Goal: Communication & Community: Share content

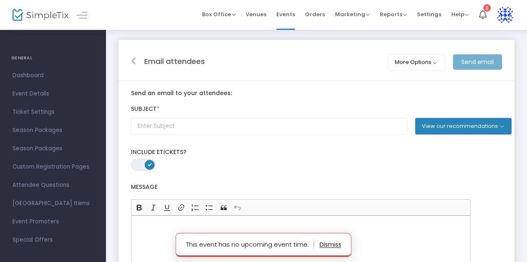
scroll to position [1, 0]
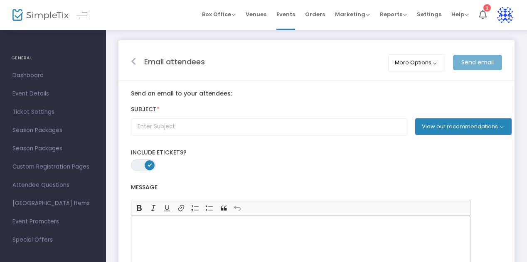
click at [150, 165] on span "ON" at bounding box center [150, 165] width 4 height 4
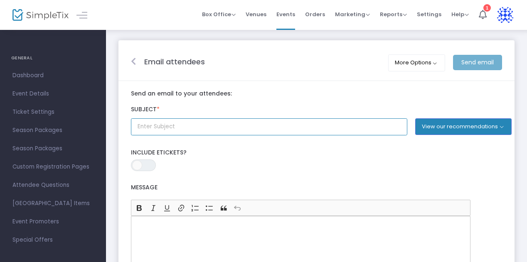
click at [197, 129] on input "text" at bounding box center [269, 127] width 277 height 17
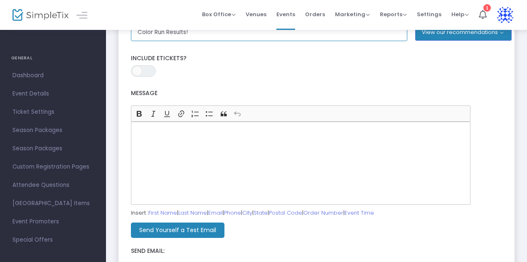
scroll to position [96, 0]
type input "Color Run Results!"
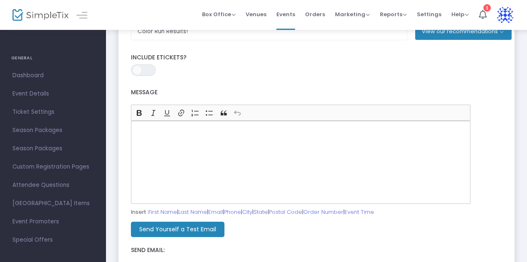
click at [184, 130] on p "Rich Text Editor, main" at bounding box center [301, 130] width 332 height 8
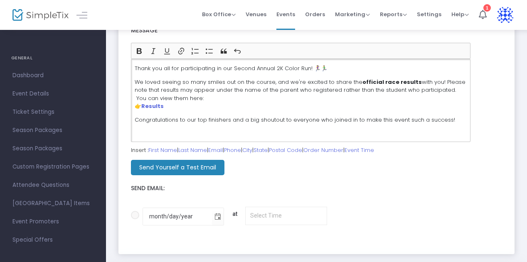
scroll to position [159, 0]
click at [138, 214] on span at bounding box center [135, 215] width 8 height 8
click at [135, 219] on input "month/day/year at" at bounding box center [135, 219] width 0 height 0
radio input "true"
click at [212, 216] on span "Toggle calendar" at bounding box center [218, 217] width 14 height 14
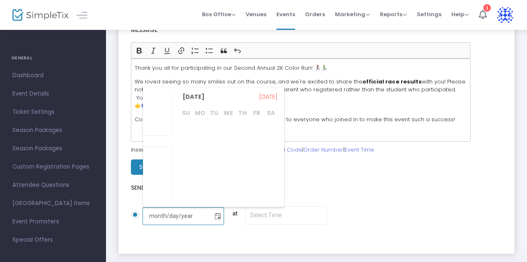
scroll to position [161796, 0]
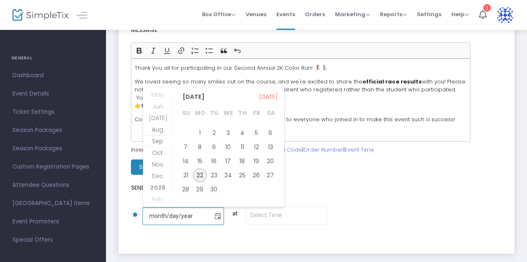
click at [203, 174] on span "22" at bounding box center [200, 175] width 14 height 14
type input "[DATE]"
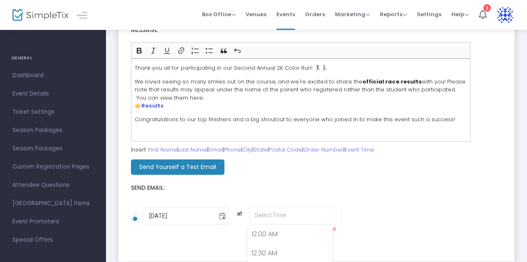
click at [273, 216] on input "[DATE] at Please select a time in the future" at bounding box center [293, 216] width 87 height 18
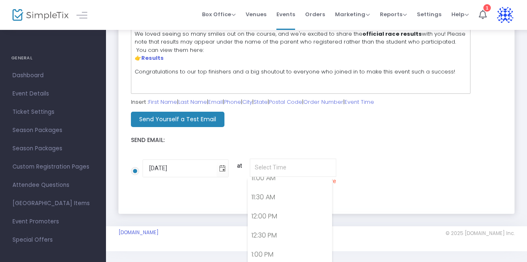
scroll to position [424, 0]
click at [278, 190] on link "11:00 AM" at bounding box center [290, 183] width 84 height 19
type input "11:00 AM"
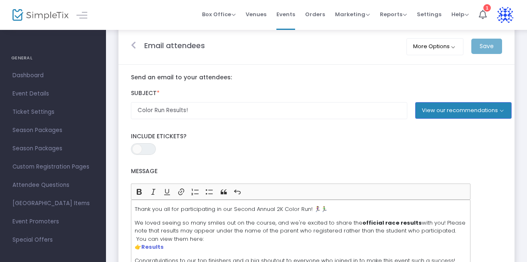
scroll to position [0, 0]
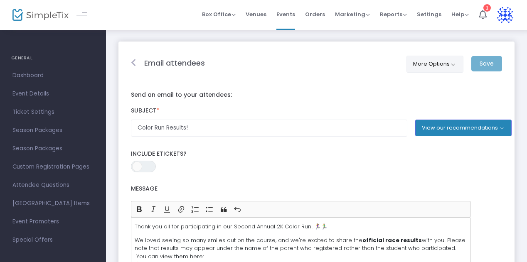
click at [451, 64] on button "More Options" at bounding box center [435, 64] width 57 height 17
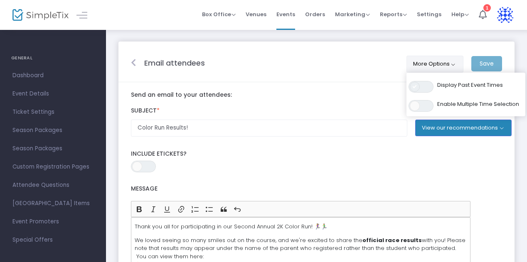
click at [414, 86] on span at bounding box center [415, 87] width 10 height 10
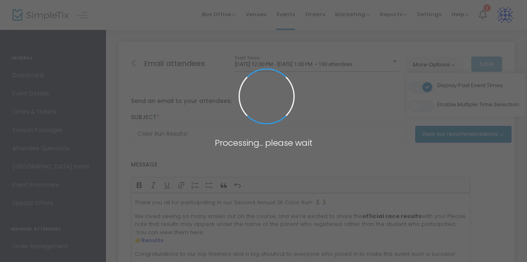
type input "Post-event follow-up"
radio input "false"
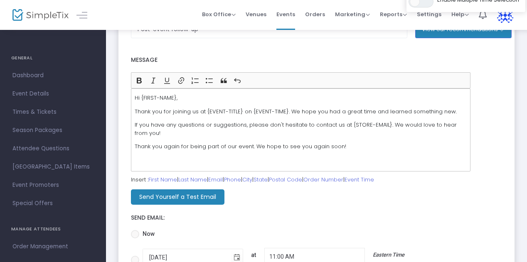
scroll to position [200, 0]
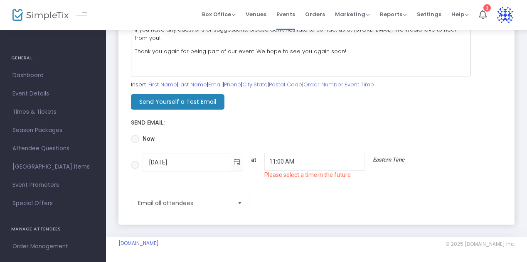
click at [136, 141] on span at bounding box center [135, 139] width 8 height 8
click at [135, 143] on input "Now" at bounding box center [135, 143] width 0 height 0
radio input "true"
click at [476, 153] on div "[DATE] 11:00 AM Please select a time in the future Eastern Time" at bounding box center [356, 164] width 435 height 37
click at [135, 169] on input "[DATE] 11:00 AM Please select a time in the future Eastern Time" at bounding box center [135, 169] width 0 height 0
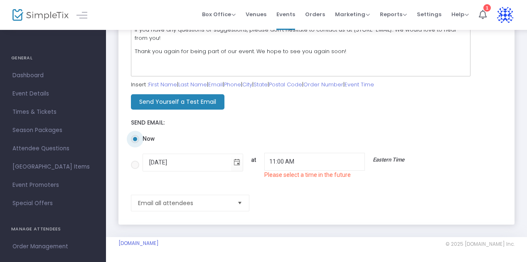
radio input "true"
click at [138, 138] on span at bounding box center [135, 139] width 8 height 8
click at [135, 143] on input "Now" at bounding box center [135, 143] width 0 height 0
radio input "true"
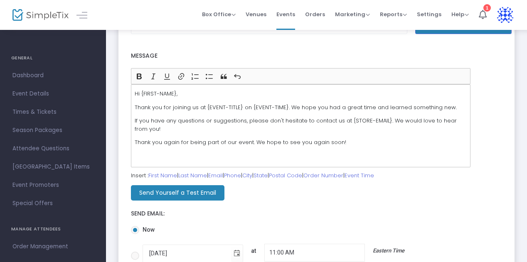
scroll to position [0, 0]
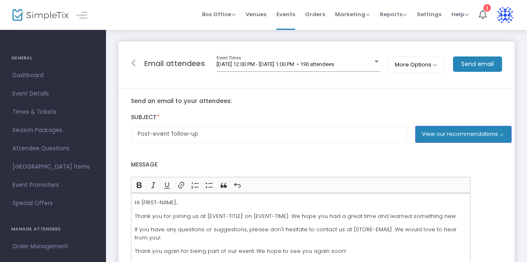
click at [482, 66] on m-button "Send email" at bounding box center [477, 64] width 49 height 15
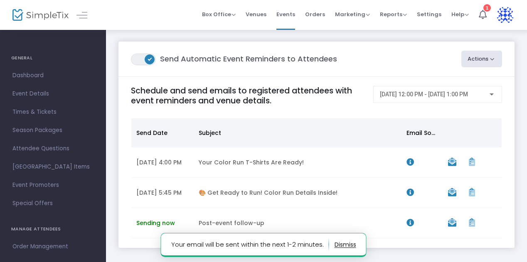
scroll to position [51, 0]
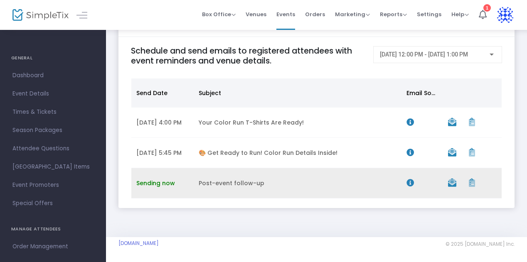
click at [413, 181] on icon "Data table" at bounding box center [410, 182] width 7 height 7
click at [377, 188] on td "Post-event follow-up" at bounding box center [298, 183] width 208 height 30
click at [455, 183] on icon "Data table" at bounding box center [452, 183] width 8 height 8
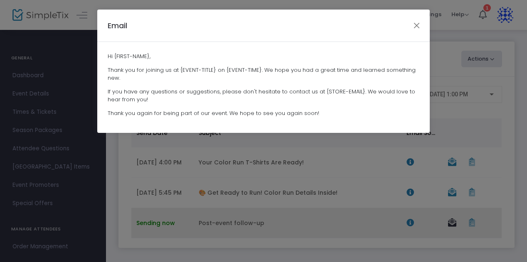
scroll to position [0, 0]
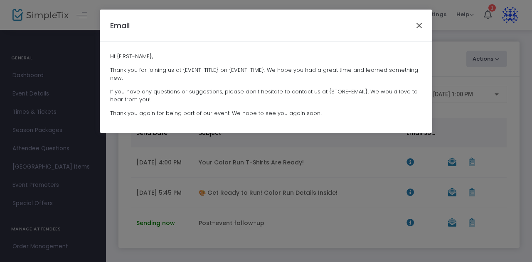
click at [422, 26] on button "Close" at bounding box center [419, 25] width 11 height 11
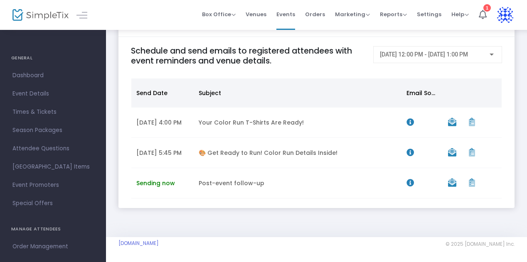
scroll to position [0, 25]
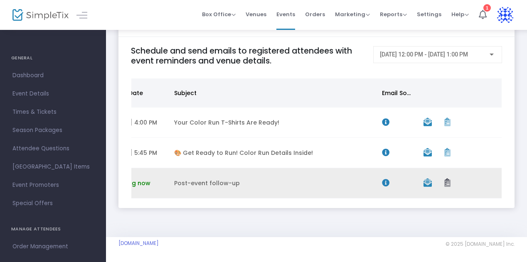
click at [448, 180] on icon "Data table" at bounding box center [448, 183] width 6 height 8
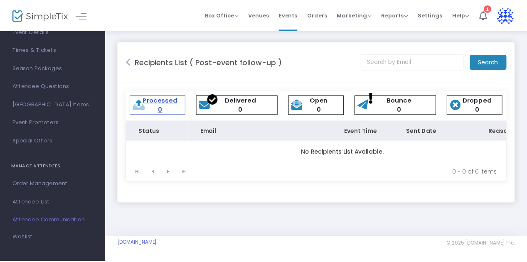
scroll to position [95, 0]
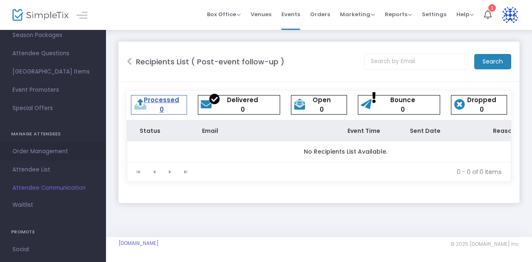
click at [53, 154] on span "Order Management" at bounding box center [52, 151] width 81 height 11
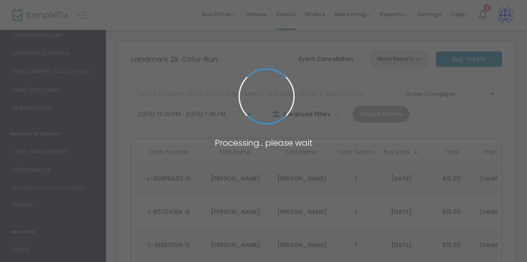
click at [64, 180] on span at bounding box center [263, 131] width 527 height 262
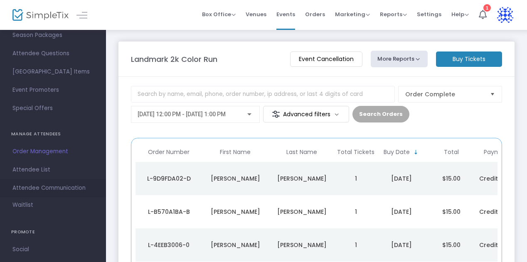
click at [36, 186] on span "Attendee Communication" at bounding box center [52, 188] width 81 height 11
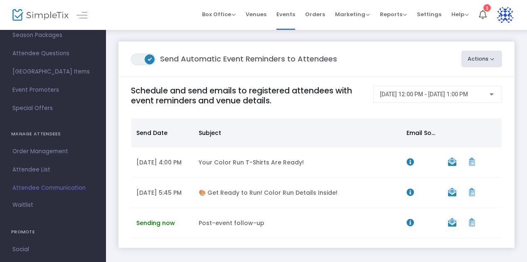
click at [502, 57] on button "Actions" at bounding box center [482, 59] width 41 height 17
click at [467, 83] on li "Create Email Blast" at bounding box center [458, 82] width 87 height 16
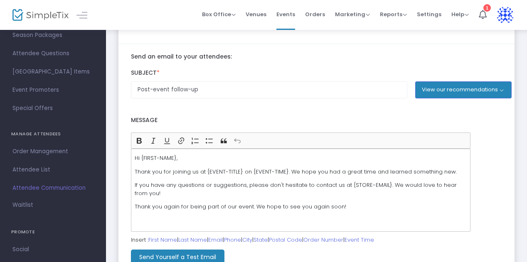
scroll to position [59, 0]
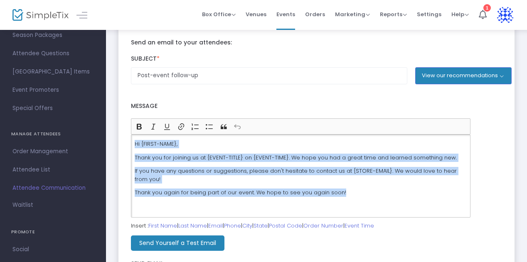
drag, startPoint x: 344, startPoint y: 193, endPoint x: 132, endPoint y: 139, distance: 219.0
click at [132, 139] on div "Hi {FIRST-NAME}, Thank you for joining us at {EVENT-TITLE} on {EVENT-TIME}. We …" at bounding box center [301, 176] width 340 height 83
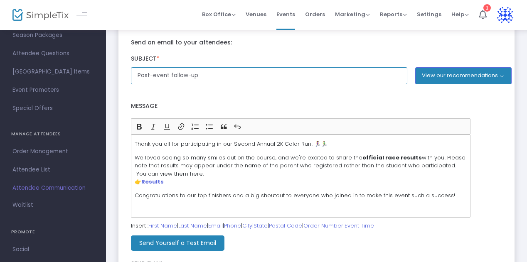
drag, startPoint x: 208, startPoint y: 75, endPoint x: 103, endPoint y: 84, distance: 105.2
click at [103, 84] on div "GENERAL Dashboard Event Details Times & Tickets Season Packages Season Packages…" at bounding box center [263, 168] width 527 height 454
type input "Color Run Results!"
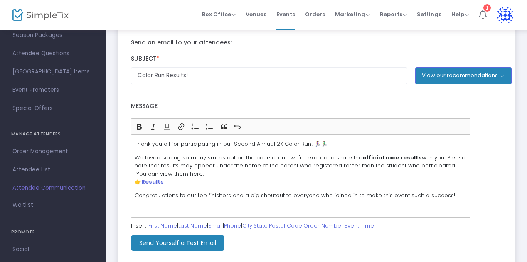
click at [198, 241] on m-button "Send Yourself a Test Email" at bounding box center [178, 243] width 94 height 15
click at [37, 191] on span "Attendee Communication" at bounding box center [52, 188] width 81 height 11
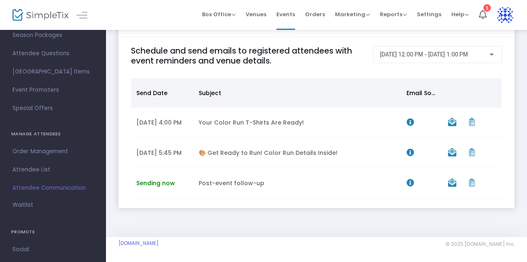
scroll to position [0, 25]
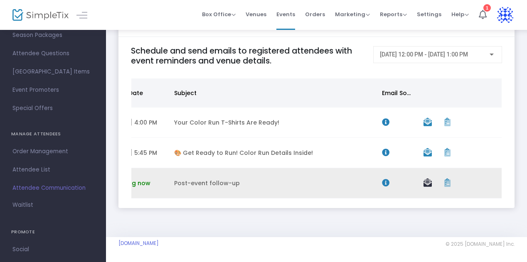
click at [431, 180] on icon "Data table" at bounding box center [428, 183] width 8 height 8
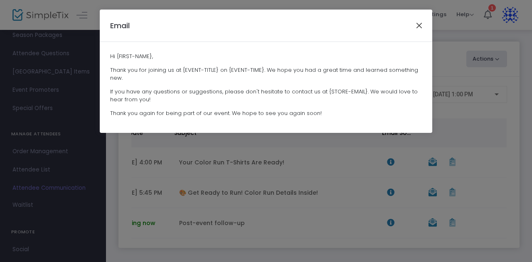
click at [418, 28] on button "Close" at bounding box center [419, 25] width 11 height 11
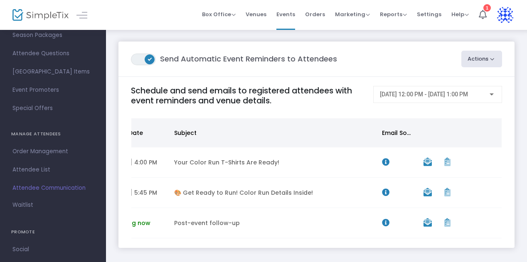
scroll to position [0, 20]
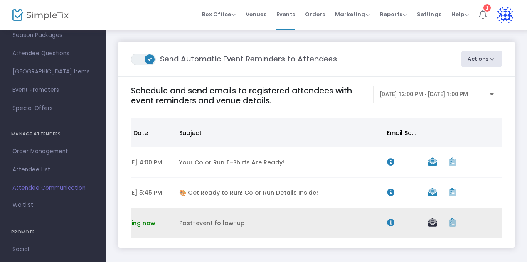
click at [436, 227] on icon "Data table" at bounding box center [433, 223] width 8 height 8
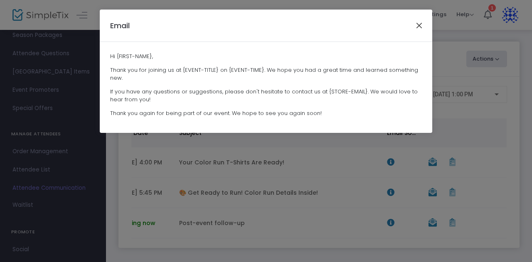
click at [423, 29] on button "Close" at bounding box center [419, 25] width 11 height 11
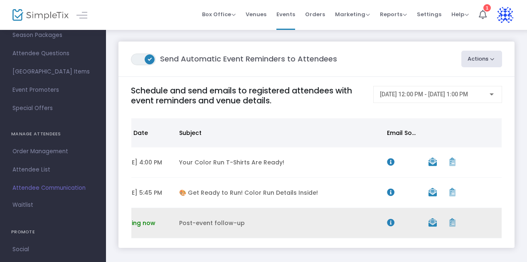
click at [379, 232] on td "Post-event follow-up" at bounding box center [278, 223] width 208 height 30
click at [383, 232] on td "Data table" at bounding box center [403, 223] width 42 height 30
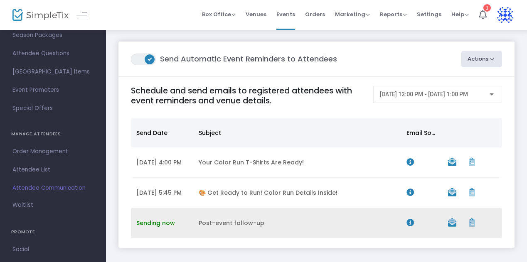
scroll to position [51, 0]
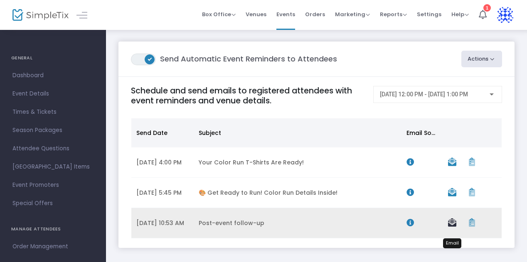
click at [451, 227] on icon "Data table" at bounding box center [452, 223] width 8 height 8
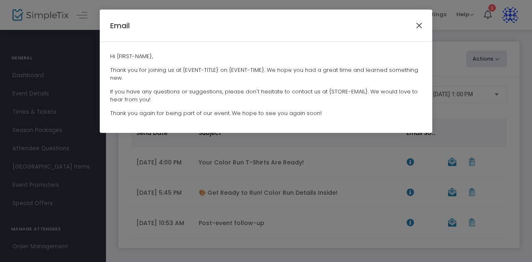
click at [420, 20] on button "Close" at bounding box center [419, 25] width 11 height 11
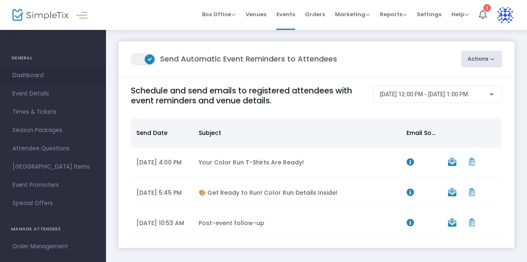
click at [37, 74] on span "Dashboard" at bounding box center [52, 75] width 81 height 11
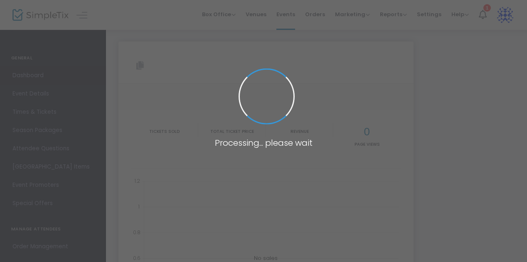
type input "https://www.simpletix.com/e/landmark-2k-color-run-tickets-229287"
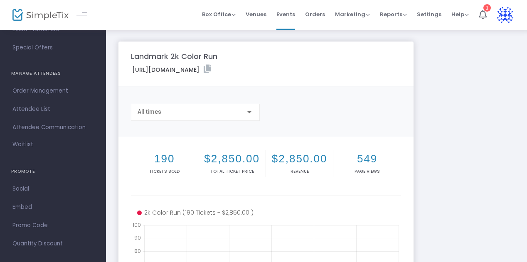
scroll to position [158, 0]
click at [49, 128] on span "Attendee Communication" at bounding box center [52, 125] width 81 height 11
